Goal: Information Seeking & Learning: Learn about a topic

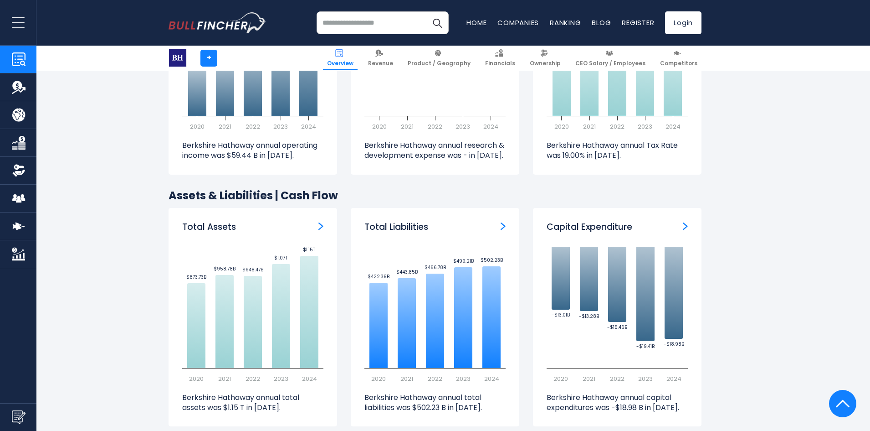
scroll to position [1504, 0]
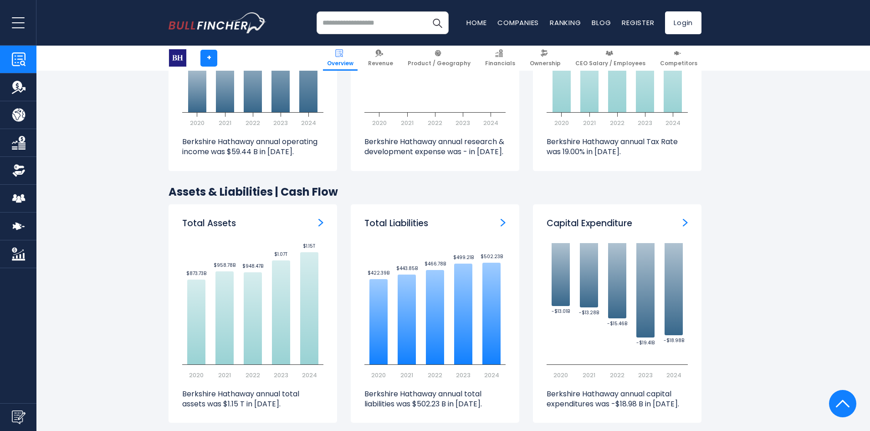
click at [323, 212] on div "Total Assets Created with Highcharts 12.1.2 $873.73B ​ $873.73B $958.78B ​ $958…" at bounding box center [253, 313] width 169 height 218
click at [320, 218] on img "Total Assets" at bounding box center [320, 222] width 5 height 8
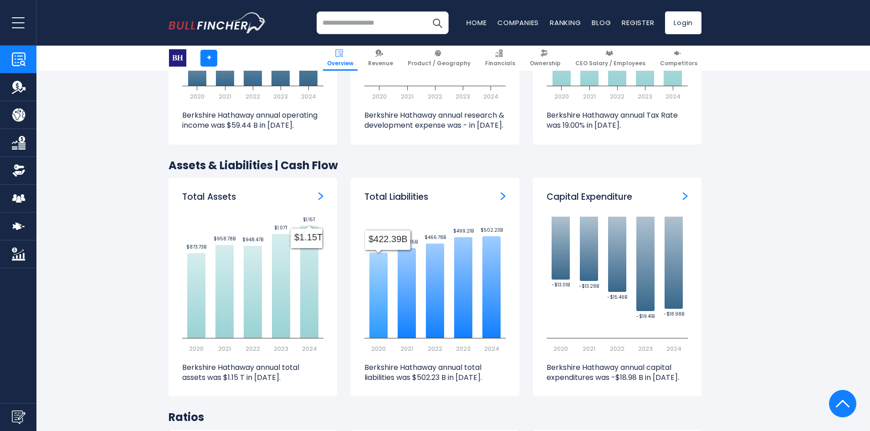
scroll to position [1549, 0]
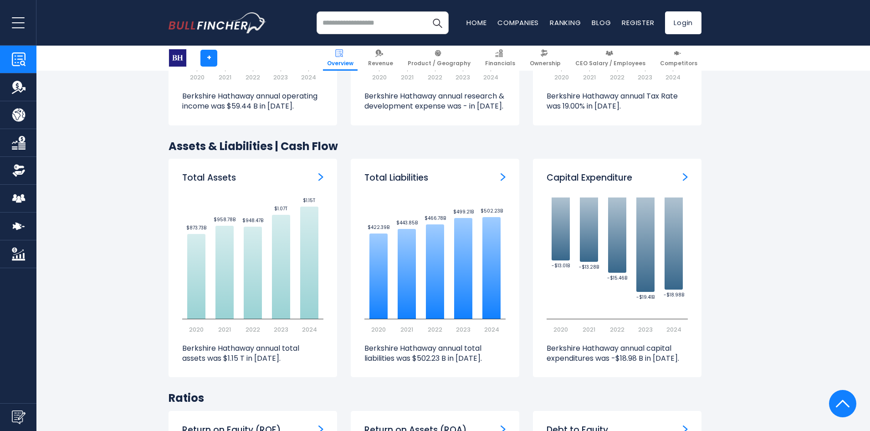
click at [504, 173] on img "Total Liabilities" at bounding box center [503, 177] width 5 height 8
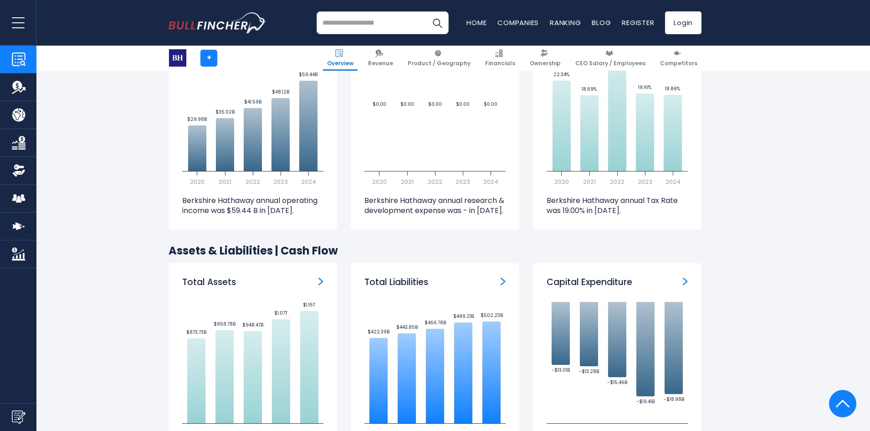
scroll to position [1458, 0]
